Goal: Task Accomplishment & Management: Manage account settings

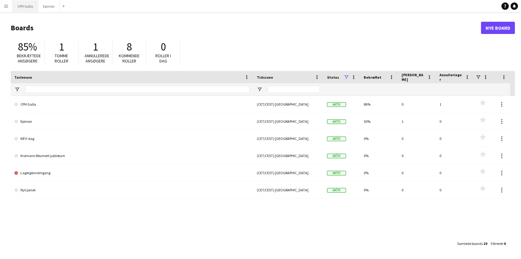
click at [30, 9] on button "CPH Galla Luk" at bounding box center [26, 6] width 26 height 12
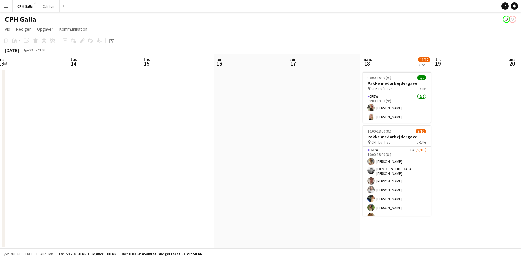
drag, startPoint x: 401, startPoint y: 127, endPoint x: 197, endPoint y: 113, distance: 204.7
click at [197, 113] on app-calendar-viewport "lør. 9 søn. 10 man. 11 tir. 12 ons. 13 tor. 14 fre. 15 lør. 16 søn. 17 man. 18 …" at bounding box center [260, 151] width 521 height 194
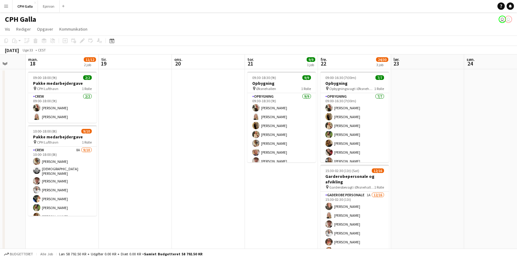
scroll to position [0, 196]
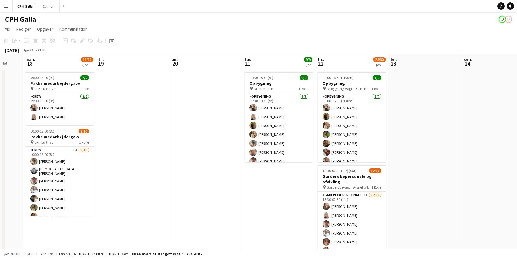
drag, startPoint x: 403, startPoint y: 130, endPoint x: 153, endPoint y: 105, distance: 251.6
click at [153, 105] on app-calendar-viewport "fre. 15 lør. 16 søn. 17 man. 18 11/12 2 job tir. 19 ons. 20 tor. 21 9/9 1 job f…" at bounding box center [258, 207] width 517 height 306
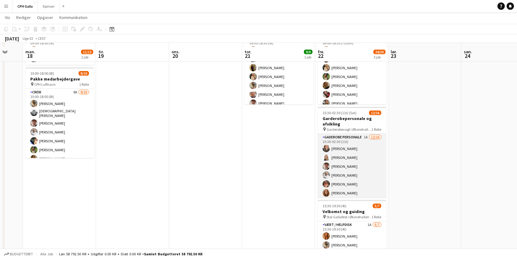
scroll to position [61, 0]
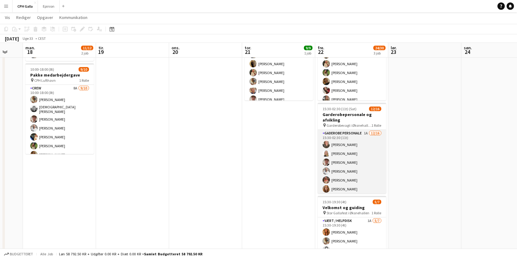
click at [365, 142] on app-card-role "Gaderobe personale 1A [DATE] 15:30-02:30 (11t) [PERSON_NAME] [PERSON_NAME] [PER…" at bounding box center [352, 207] width 68 height 154
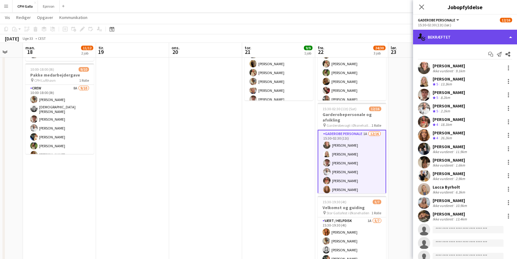
click at [464, 34] on div "single-neutral-actions-check-2 Bekræftet" at bounding box center [465, 37] width 104 height 15
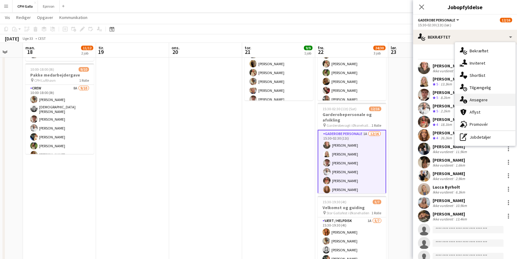
click at [483, 99] on div "single-neutral-actions-information Ansøgere" at bounding box center [485, 100] width 61 height 12
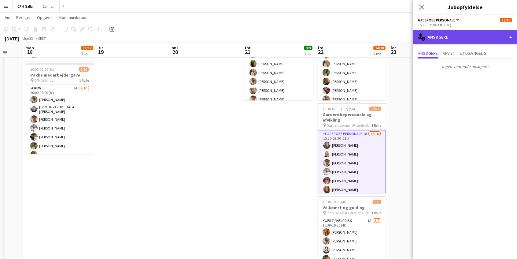
click at [453, 34] on div "single-neutral-actions-information Ansøgere" at bounding box center [465, 37] width 104 height 15
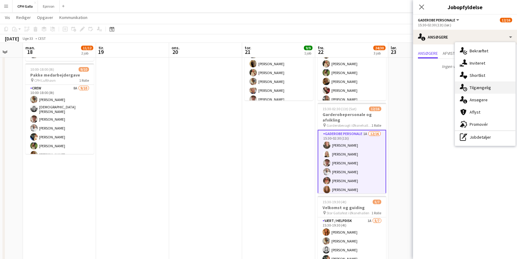
click at [482, 91] on div "single-neutral-actions-upload Tilgængelig" at bounding box center [485, 87] width 61 height 12
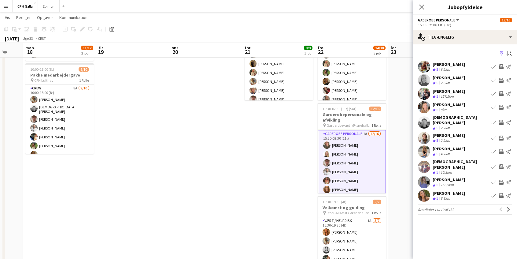
scroll to position [0, 0]
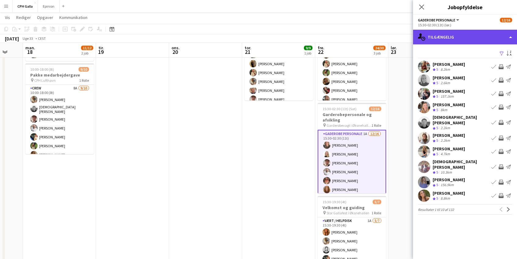
click at [472, 37] on div "single-neutral-actions-upload Tilgængelig" at bounding box center [465, 37] width 104 height 15
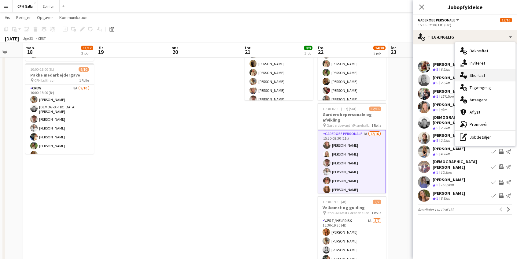
click at [477, 77] on div "single-neutral-actions-heart Shortlist" at bounding box center [485, 75] width 61 height 12
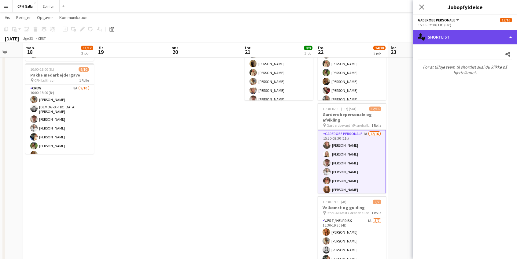
click at [456, 38] on div "single-neutral-actions-heart Shortlist" at bounding box center [465, 37] width 104 height 15
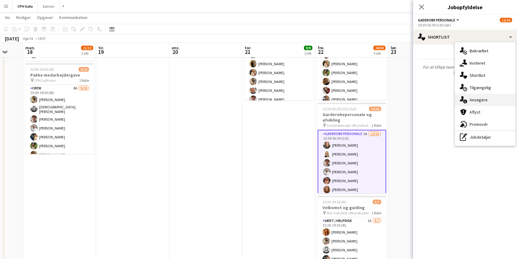
click at [485, 95] on div "single-neutral-actions-information Ansøgere" at bounding box center [485, 100] width 61 height 12
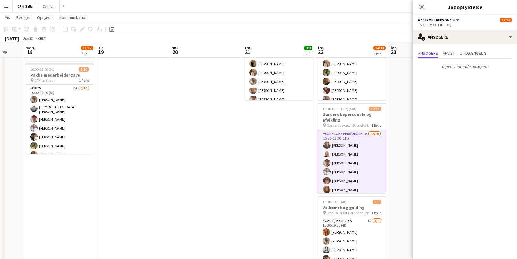
click at [421, 11] on div "Luk pop-in" at bounding box center [421, 7] width 17 height 14
click at [420, 7] on icon "Luk pop-in" at bounding box center [421, 7] width 6 height 6
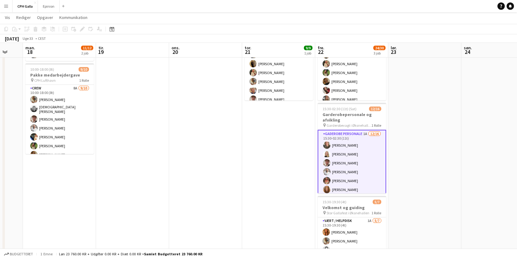
scroll to position [0, 195]
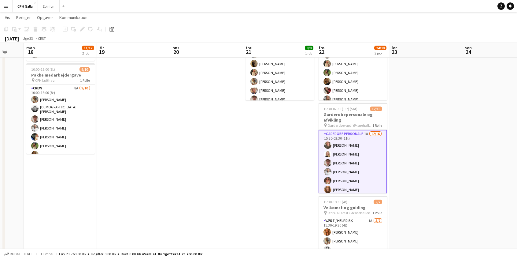
drag, startPoint x: 424, startPoint y: 108, endPoint x: 425, endPoint y: 118, distance: 10.4
click at [425, 118] on app-date-cell at bounding box center [425, 152] width 73 height 291
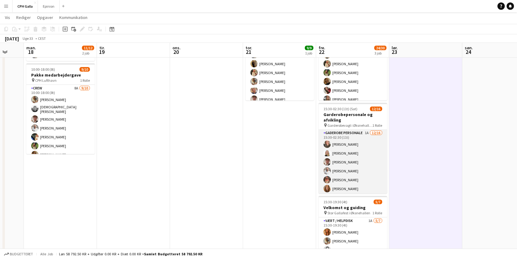
scroll to position [0, 0]
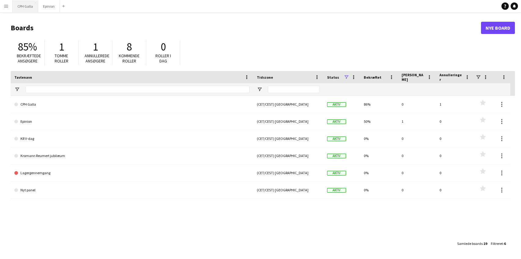
click at [26, 8] on button "CPH Galla Luk" at bounding box center [26, 6] width 26 height 12
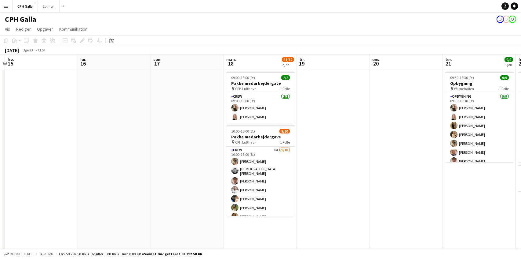
drag, startPoint x: 362, startPoint y: 103, endPoint x: 166, endPoint y: 98, distance: 195.7
click at [166, 98] on app-calendar-viewport "man. 11 tir. 12 ons. 13 tor. 14 fre. 15 lør. 16 søn. 17 man. 18 11/12 2 job tir…" at bounding box center [260, 207] width 521 height 306
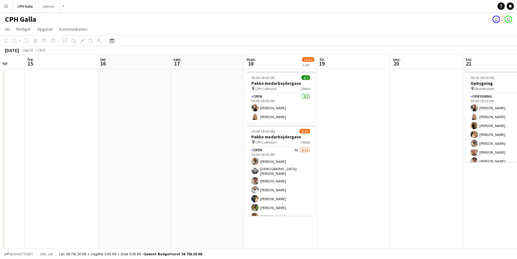
drag, startPoint x: 380, startPoint y: 104, endPoint x: 314, endPoint y: 108, distance: 66.2
click at [316, 108] on app-calendar-viewport "man. 11 tir. 12 ons. 13 tor. 14 fre. 15 lør. 16 søn. 17 man. 18 11/12 2 job tir…" at bounding box center [258, 207] width 517 height 306
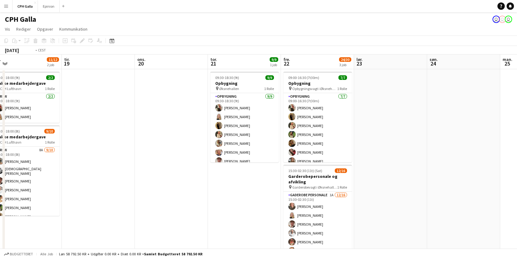
scroll to position [0, 235]
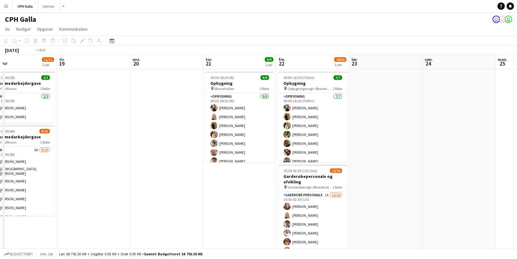
drag, startPoint x: 351, startPoint y: 142, endPoint x: 118, endPoint y: 122, distance: 233.7
click at [118, 122] on app-calendar-viewport "fre. 15 lør. 16 søn. 17 man. 18 11/12 2 job tir. 19 ons. 20 tor. 21 9/9 1 job f…" at bounding box center [258, 207] width 517 height 306
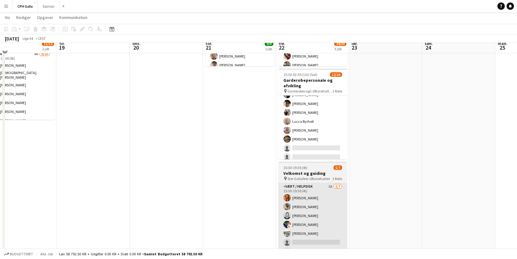
scroll to position [96, 0]
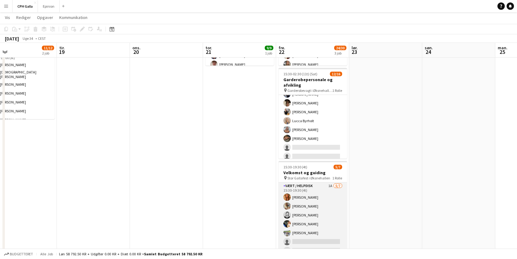
click at [319, 186] on app-card-role "Vært / Helpdisk 1A 5/7 15:30-19:30 (4t) Vanilla Pryce Havana Pryce Tanja Brinks…" at bounding box center [312, 219] width 68 height 74
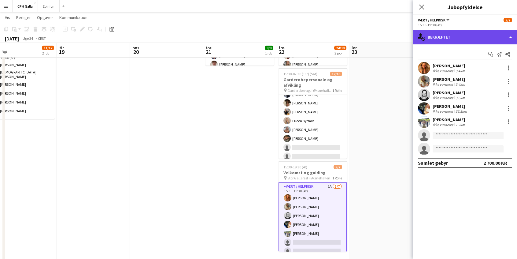
click at [451, 37] on div "single-neutral-actions-check-2 Bekræftet" at bounding box center [465, 37] width 104 height 15
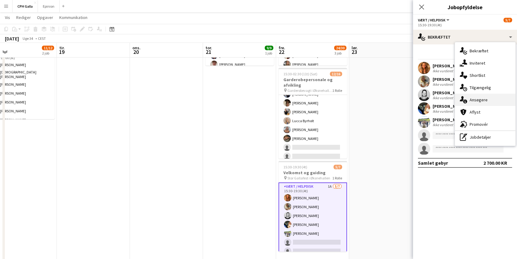
click at [479, 97] on div "single-neutral-actions-information Ansøgere" at bounding box center [485, 100] width 61 height 12
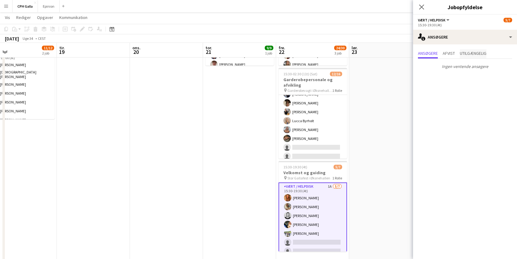
click at [460, 53] on span "Utilgængelig" at bounding box center [473, 53] width 27 height 4
click at [453, 52] on span "Afvist" at bounding box center [449, 53] width 12 height 4
click at [421, 8] on icon at bounding box center [421, 7] width 6 height 6
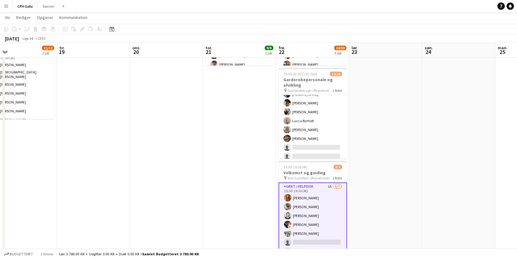
click at [385, 138] on app-date-cell at bounding box center [385, 117] width 73 height 291
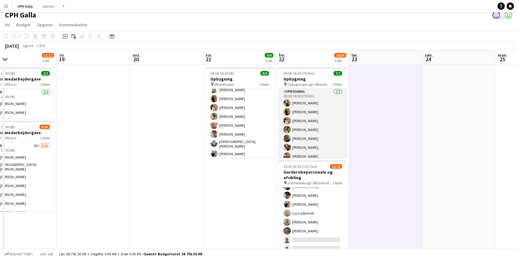
scroll to position [0, 0]
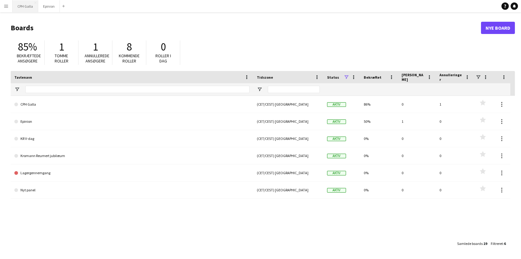
click at [26, 6] on button "CPH Galla Luk" at bounding box center [26, 6] width 26 height 12
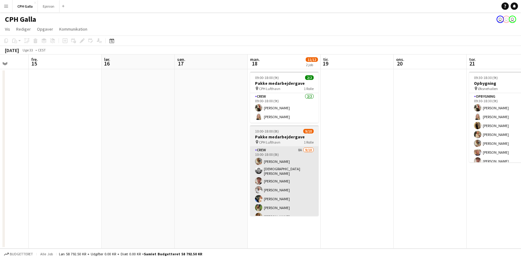
drag, startPoint x: 372, startPoint y: 140, endPoint x: 385, endPoint y: 147, distance: 14.9
click at [208, 143] on app-calendar-viewport "man. 11 tir. 12 ons. 13 tor. 14 fre. 15 lør. 16 søn. 17 man. 18 11/12 2 job tir…" at bounding box center [260, 151] width 521 height 194
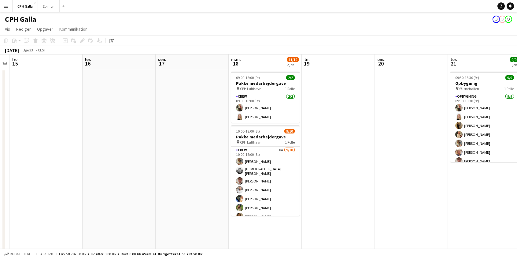
drag, startPoint x: 414, startPoint y: 146, endPoint x: 170, endPoint y: 152, distance: 244.3
click at [170, 152] on app-calendar-viewport "man. 11 tir. 12 ons. 13 tor. 14 fre. 15 lør. 16 søn. 17 man. 18 11/12 2 job tir…" at bounding box center [258, 207] width 517 height 306
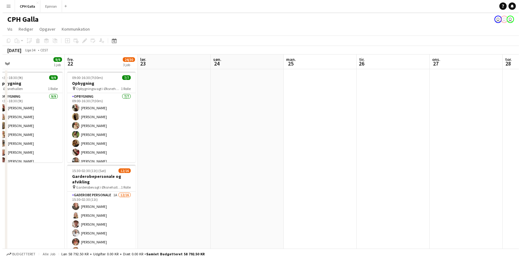
scroll to position [0, 304]
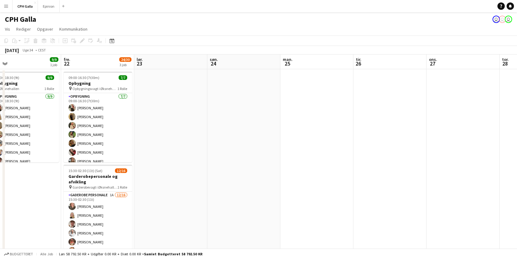
drag, startPoint x: 447, startPoint y: 138, endPoint x: 162, endPoint y: 142, distance: 285.2
click at [162, 142] on app-calendar-viewport "søn. 17 man. 18 11/12 2 job tir. 19 ons. 20 tor. 21 9/9 1 job fre. 22 24/30 3 j…" at bounding box center [258, 207] width 517 height 306
click at [5, 5] on app-icon "Menu" at bounding box center [6, 6] width 5 height 5
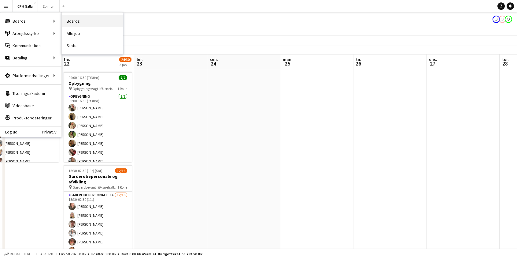
click at [76, 19] on link "Boards" at bounding box center [92, 21] width 61 height 12
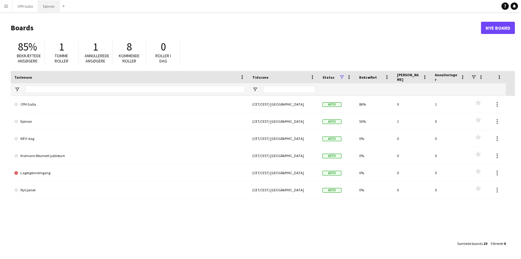
click at [47, 4] on button "Epinion Luk" at bounding box center [49, 6] width 22 height 12
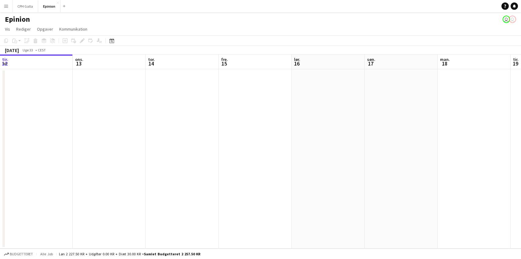
drag, startPoint x: 251, startPoint y: 92, endPoint x: 187, endPoint y: 91, distance: 63.6
click at [187, 91] on app-calendar-viewport "lør. 9 søn. 10 man. 11 tir. 12 ons. 13 tor. 14 fre. 15 lør. 16 søn. 17 man. 18 …" at bounding box center [260, 151] width 521 height 194
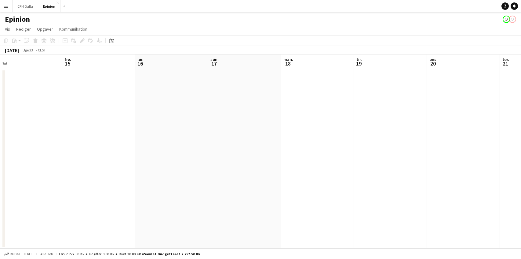
drag, startPoint x: 310, startPoint y: 105, endPoint x: 151, endPoint y: 102, distance: 158.4
click at [151, 102] on app-calendar-viewport "man. 11 tir. 12 ons. 13 tor. 14 fre. 15 lør. 16 søn. 17 man. 18 tir. 19 ons. 20…" at bounding box center [260, 151] width 521 height 194
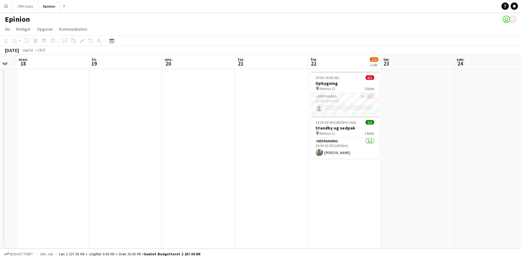
drag, startPoint x: 291, startPoint y: 111, endPoint x: 183, endPoint y: 113, distance: 107.9
click at [107, 104] on app-calendar-viewport "fre. 15 lør. 16 søn. 17 man. 18 tir. 19 ons. 20 tor. 21 fre. 22 1/2 2 job lør. …" at bounding box center [260, 151] width 521 height 194
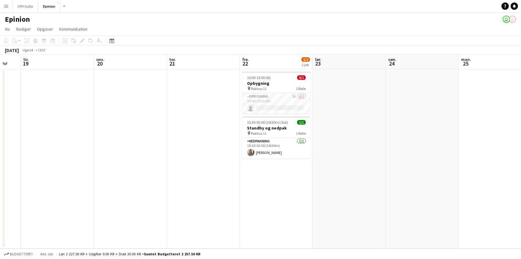
drag, startPoint x: 177, startPoint y: 111, endPoint x: 152, endPoint y: 111, distance: 24.8
click at [152, 111] on app-calendar-viewport "fre. 15 lør. 16 søn. 17 man. 18 tir. 19 ons. 20 tor. 21 fre. 22 1/2 2 job lør. …" at bounding box center [260, 151] width 521 height 194
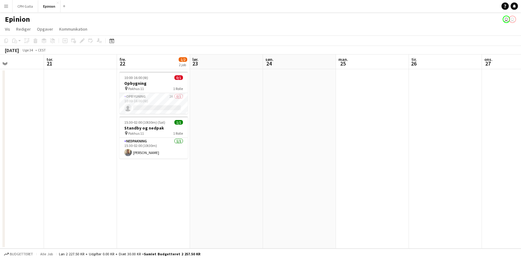
drag, startPoint x: 373, startPoint y: 111, endPoint x: 255, endPoint y: 120, distance: 118.7
click at [255, 120] on app-calendar-viewport "man. 18 tir. 19 ons. 20 tor. 21 fre. 22 1/2 2 job lør. 23 søn. 24 man. 25 tir. …" at bounding box center [260, 151] width 521 height 194
click at [18, 4] on button "CPH Galla Luk" at bounding box center [26, 6] width 26 height 12
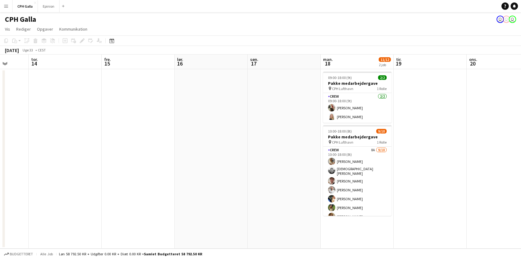
drag, startPoint x: 293, startPoint y: 117, endPoint x: 136, endPoint y: 115, distance: 156.8
click at [123, 112] on app-calendar-viewport "man. 11 tir. 12 ons. 13 tor. 14 fre. 15 lør. 16 søn. 17 man. 18 11/12 2 job tir…" at bounding box center [260, 151] width 521 height 194
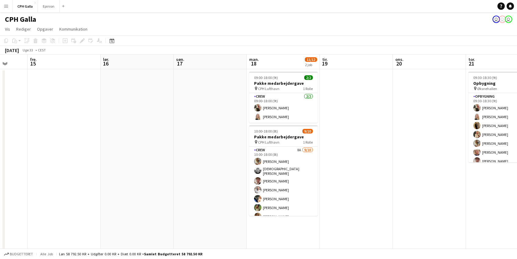
scroll to position [0, 309]
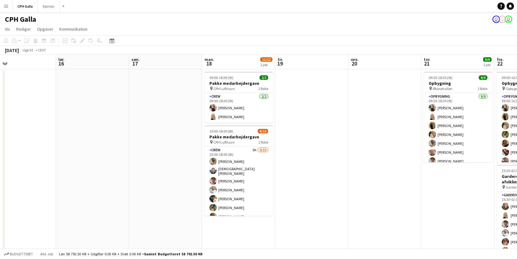
drag, startPoint x: 180, startPoint y: 121, endPoint x: 136, endPoint y: 119, distance: 44.7
click at [136, 119] on app-calendar-viewport "man. 11 tir. 12 ons. 13 tor. 14 fre. 15 lør. 16 søn. 17 man. 18 11/12 2 job tir…" at bounding box center [258, 207] width 517 height 306
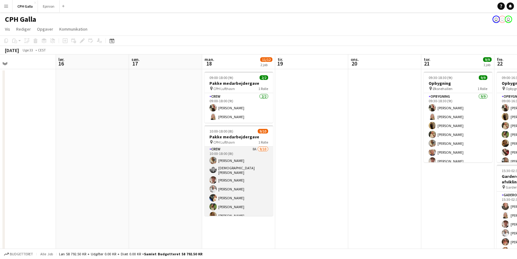
scroll to position [0, 0]
click at [252, 155] on app-card-role "Crew 8A 9/10 10:00-18:00 (8t) Havana Pryce Christian Stig Carl Thorvald Sander …" at bounding box center [238, 197] width 68 height 102
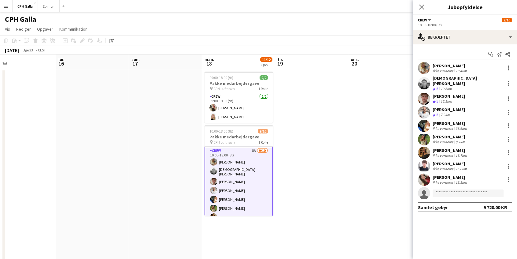
click at [427, 120] on app-user-avatar at bounding box center [424, 126] width 12 height 12
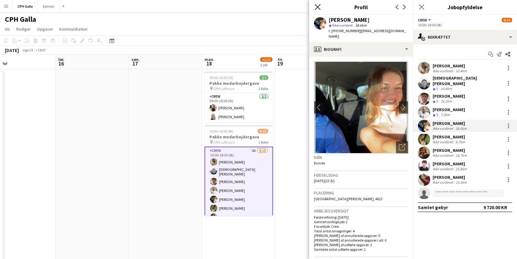
click at [315, 5] on icon at bounding box center [318, 7] width 6 height 6
